Goal: Browse casually

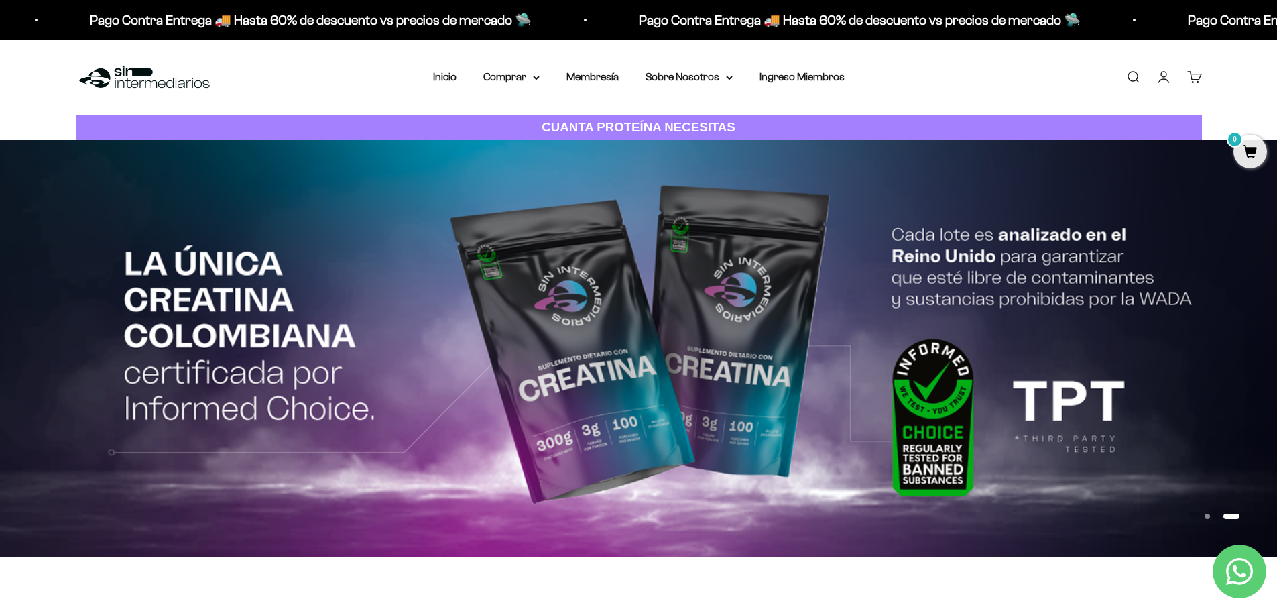
click at [630, 327] on img at bounding box center [638, 348] width 1277 height 416
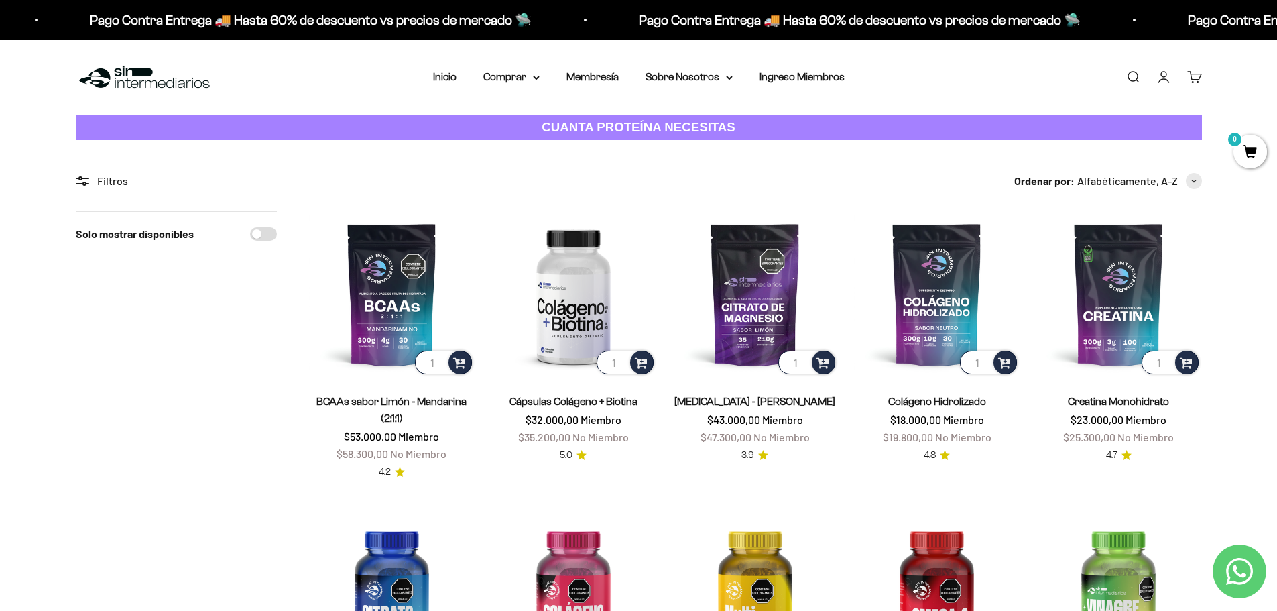
click at [139, 72] on img at bounding box center [144, 77] width 137 height 29
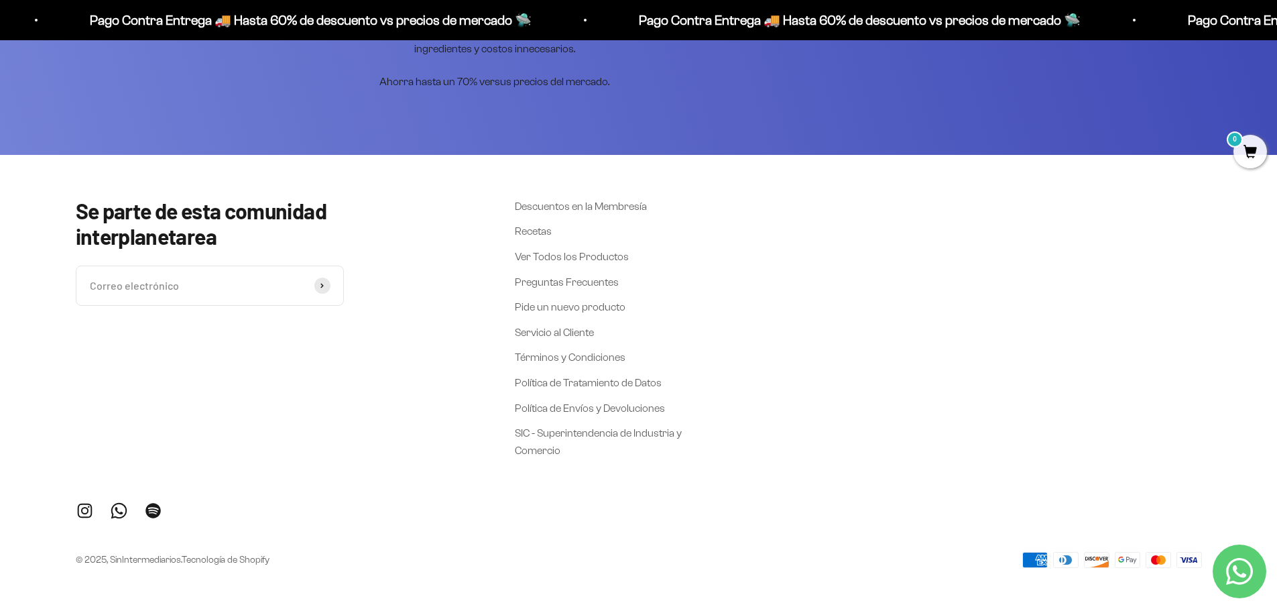
scroll to position [5659, 0]
